Goal: Information Seeking & Learning: Check status

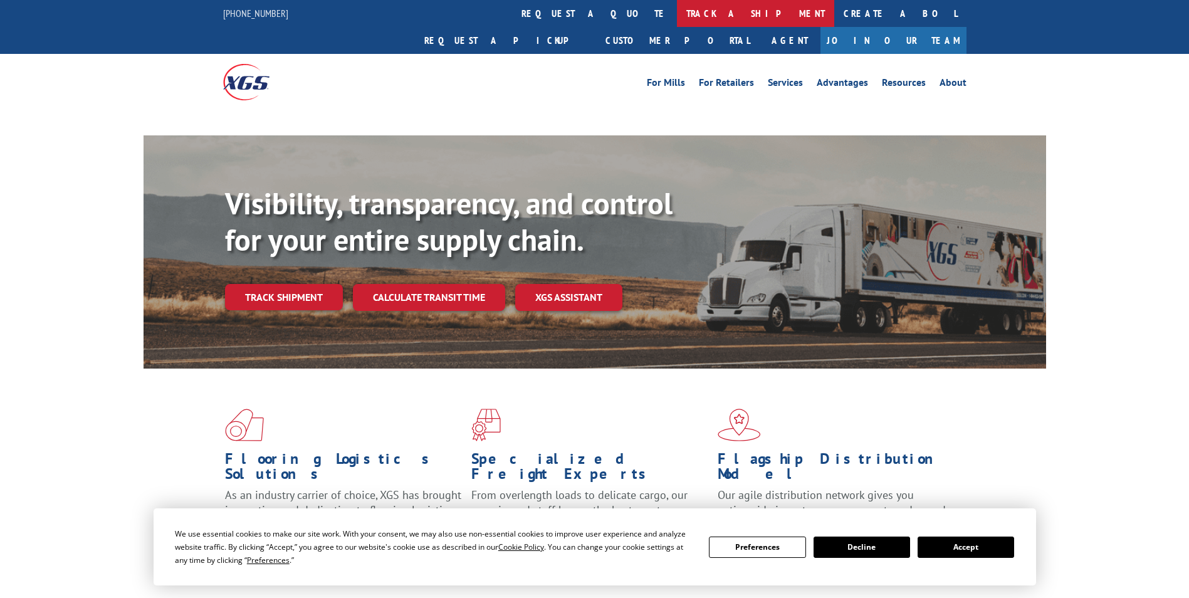
click at [677, 11] on link "track a shipment" at bounding box center [755, 13] width 157 height 27
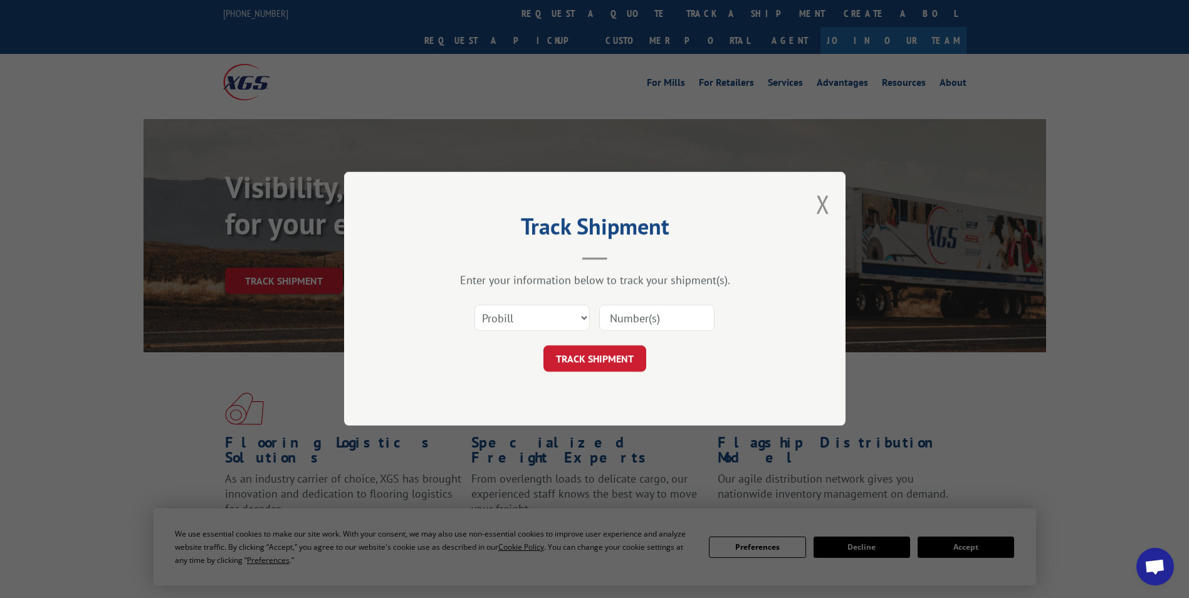
click at [634, 320] on input at bounding box center [656, 318] width 115 height 26
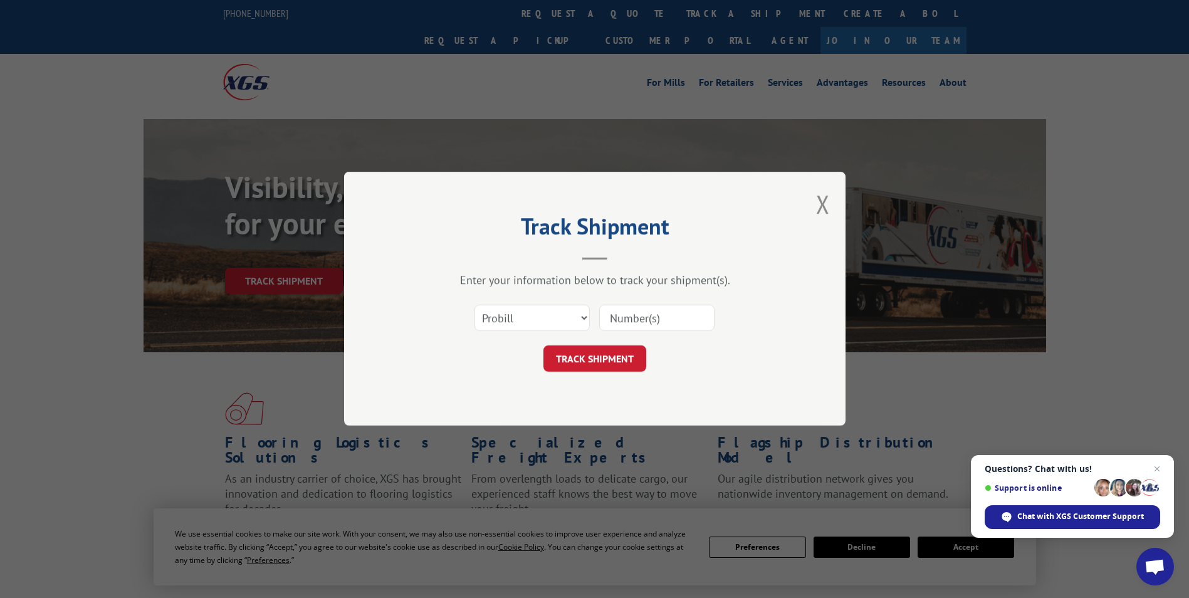
paste input "481452298291"
type input "481452298291"
click at [598, 356] on button "TRACK SHIPMENT" at bounding box center [594, 359] width 103 height 26
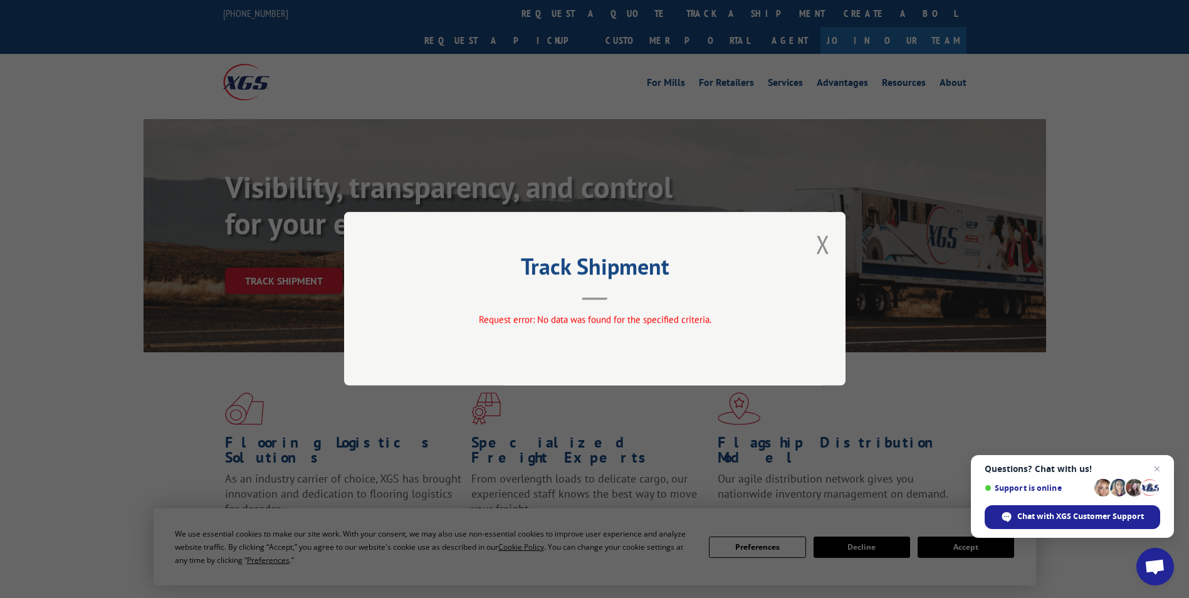
click at [830, 240] on div "Track Shipment Request error: No data was found for the specified criteria." at bounding box center [594, 299] width 501 height 174
click at [822, 244] on button "Close modal" at bounding box center [823, 243] width 14 height 33
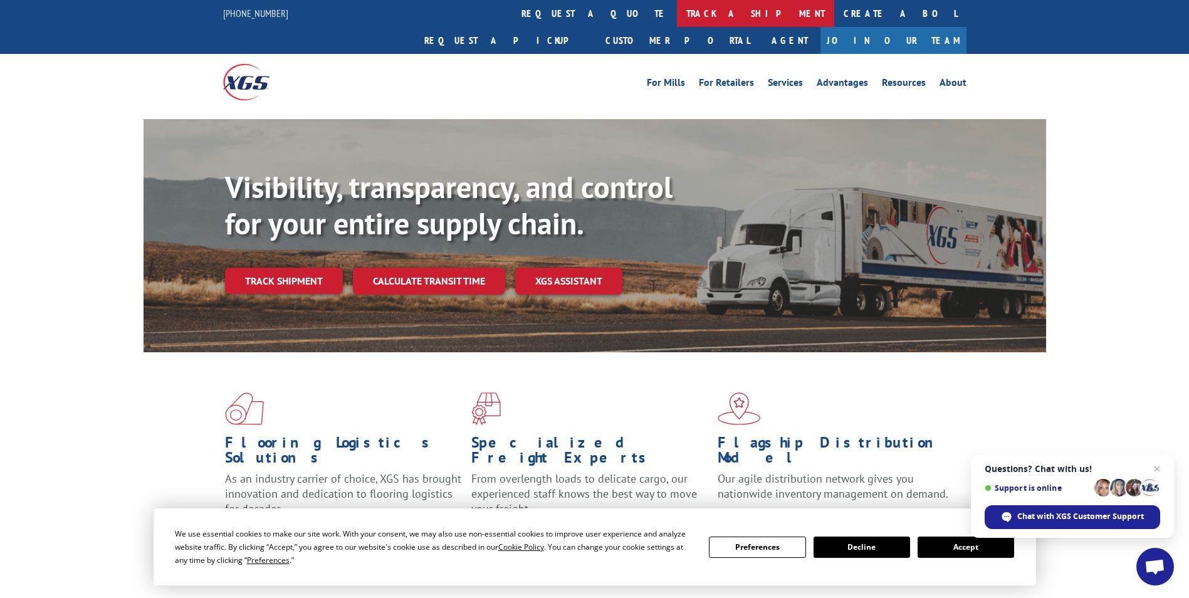
click at [677, 10] on link "track a shipment" at bounding box center [755, 13] width 157 height 27
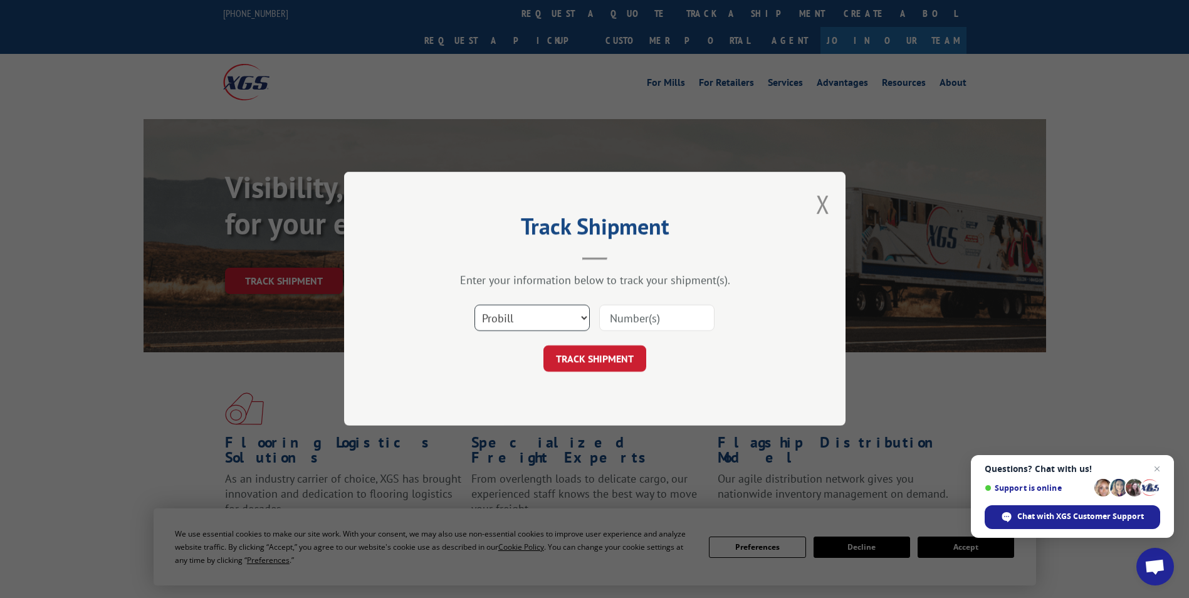
click at [578, 315] on select "Select category... Probill BOL PO" at bounding box center [531, 318] width 115 height 26
select select "bol"
click at [474, 305] on select "Select category... Probill BOL PO" at bounding box center [531, 318] width 115 height 26
click at [627, 318] on input at bounding box center [656, 318] width 115 height 26
paste input "481452298291"
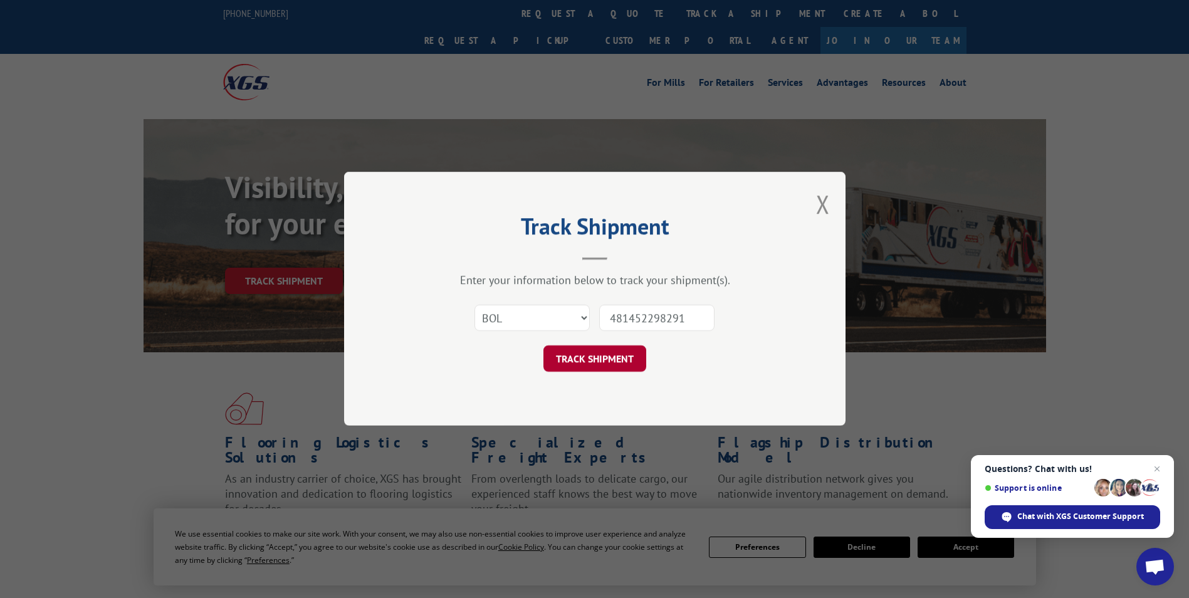
type input "481452298291"
click at [588, 357] on button "TRACK SHIPMENT" at bounding box center [594, 359] width 103 height 26
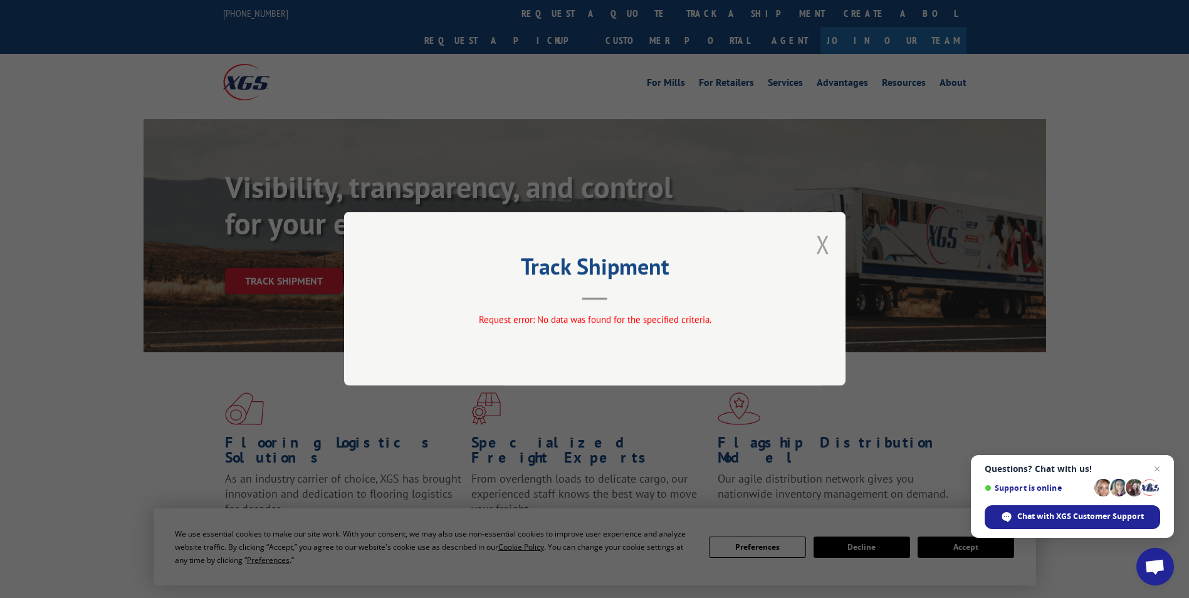
click at [822, 245] on button "Close modal" at bounding box center [823, 243] width 14 height 33
